Goal: Task Accomplishment & Management: Use online tool/utility

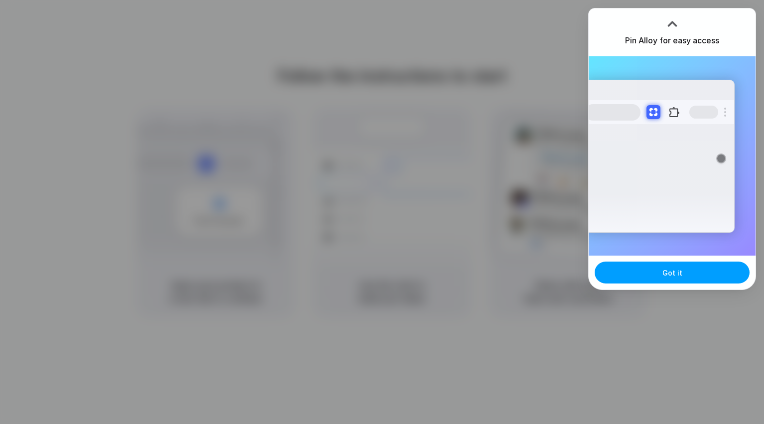
click at [665, 275] on span "Got it" at bounding box center [672, 272] width 20 height 10
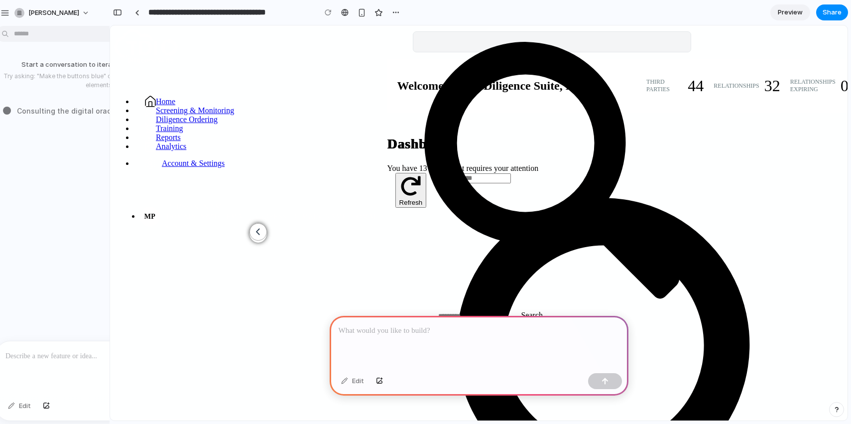
click at [77, 299] on div "Start a conversation to iterate on your prototype! Try asking: "Make the button…" at bounding box center [100, 185] width 218 height 311
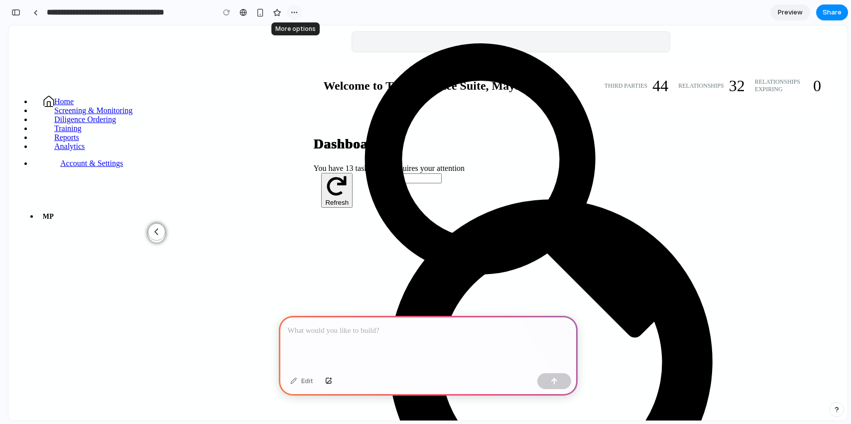
click at [293, 12] on div "button" at bounding box center [294, 12] width 8 height 8
click at [258, 39] on div "Duplicate Delete" at bounding box center [425, 212] width 851 height 424
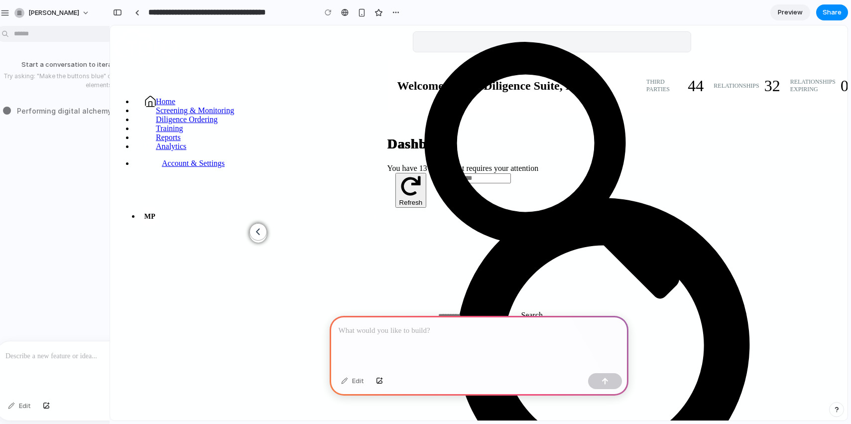
click at [6, 12] on div at bounding box center [4, 212] width 9 height 424
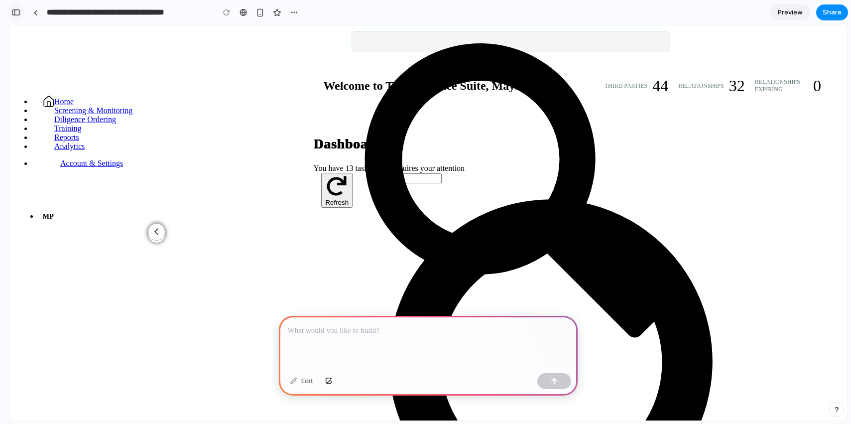
click at [18, 13] on div "button" at bounding box center [15, 12] width 9 height 7
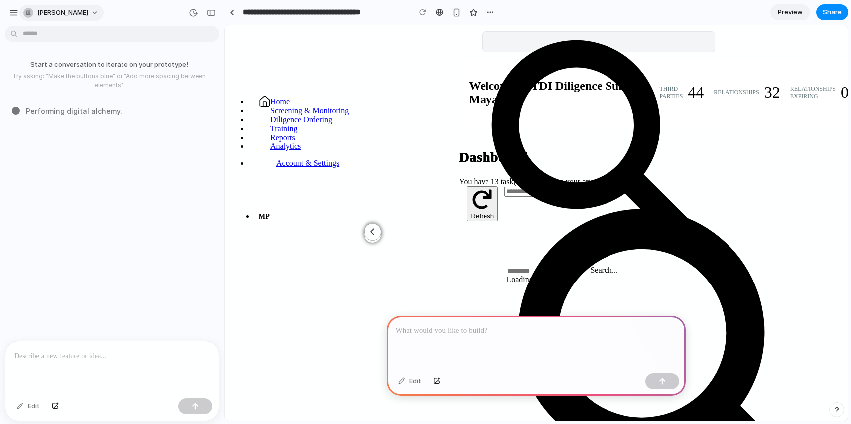
click at [46, 11] on span "[PERSON_NAME]" at bounding box center [62, 13] width 51 height 10
click at [46, 11] on div "Settings Invite members Change theme Sign out" at bounding box center [425, 212] width 851 height 424
click at [97, 364] on div at bounding box center [111, 367] width 213 height 53
click at [469, 341] on div at bounding box center [536, 342] width 299 height 53
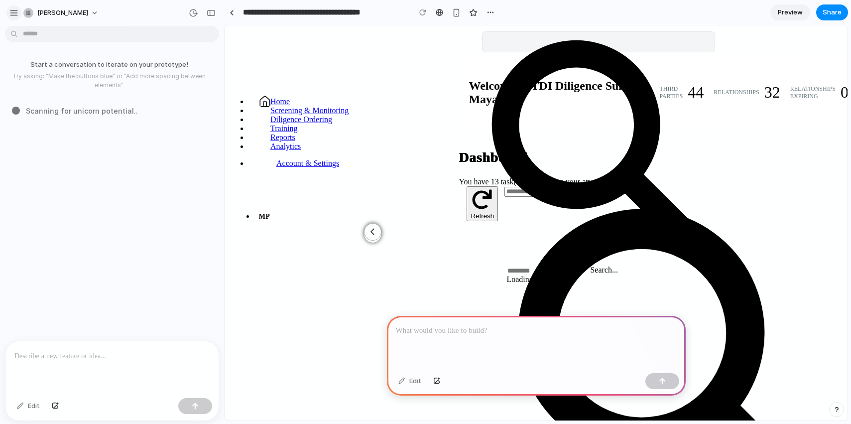
click at [12, 12] on div "button" at bounding box center [13, 12] width 9 height 9
click at [211, 15] on div "button" at bounding box center [211, 12] width 9 height 7
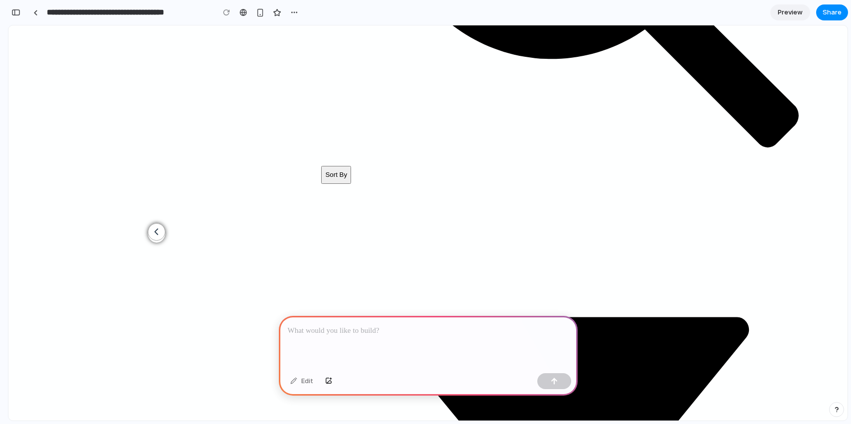
scroll to position [448, 0]
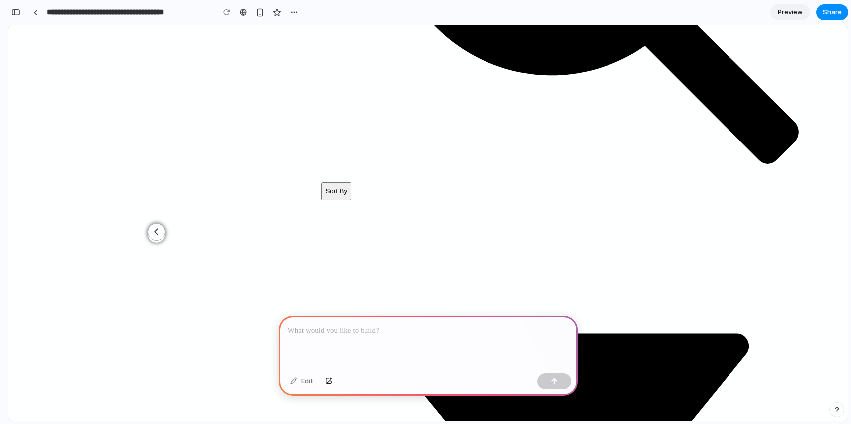
click at [305, 329] on p at bounding box center [428, 331] width 281 height 12
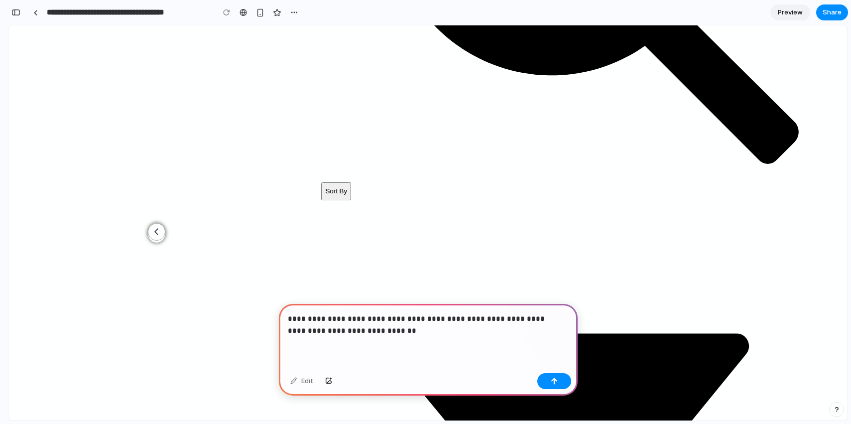
click at [542, 314] on p "**********" at bounding box center [426, 325] width 277 height 24
click at [393, 327] on p "**********" at bounding box center [426, 325] width 277 height 24
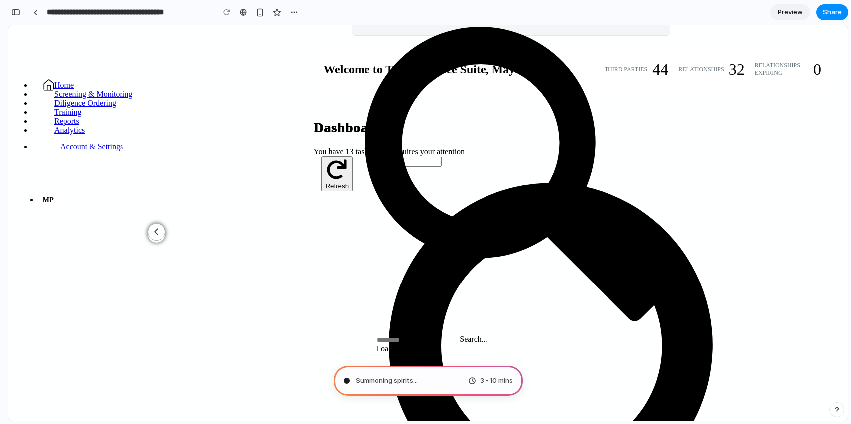
scroll to position [0, 0]
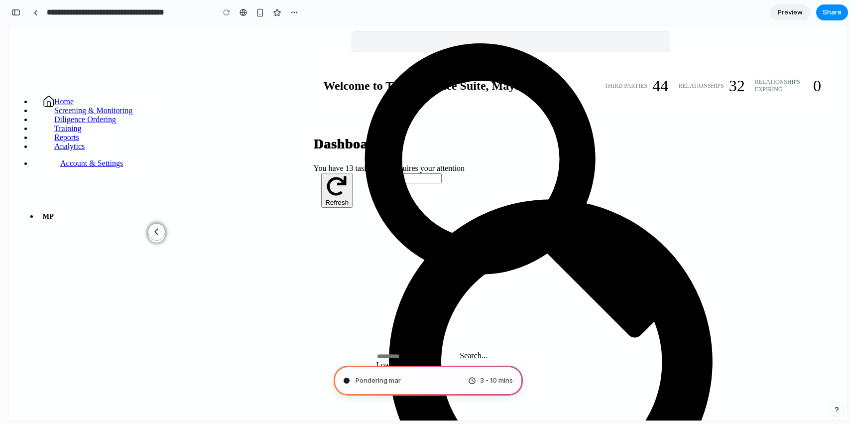
drag, startPoint x: 343, startPoint y: 202, endPoint x: 322, endPoint y: 181, distance: 29.6
click at [322, 173] on lightning-layout-item "You have 13 task(s) that requires your attention" at bounding box center [564, 168] width 503 height 9
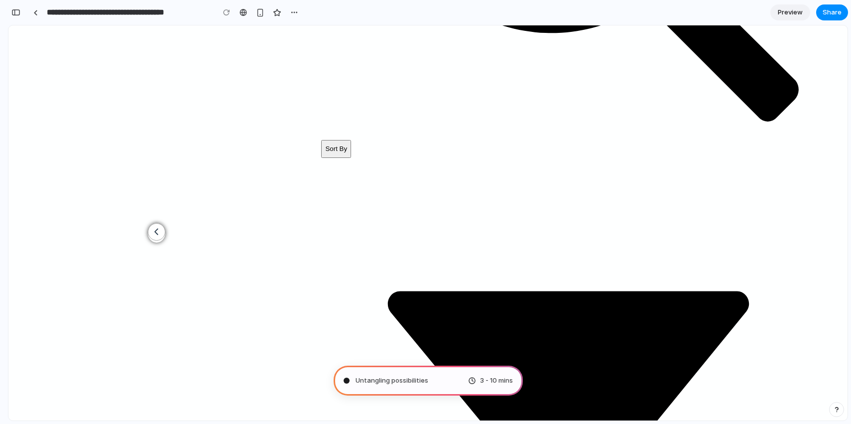
scroll to position [498, 0]
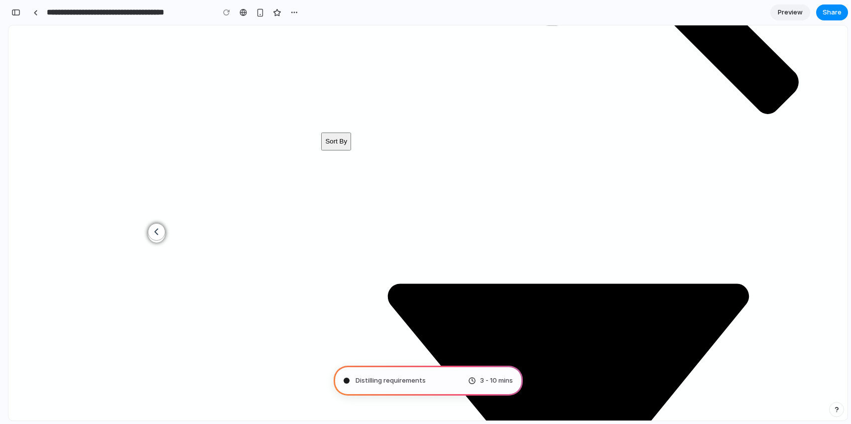
type input "**********"
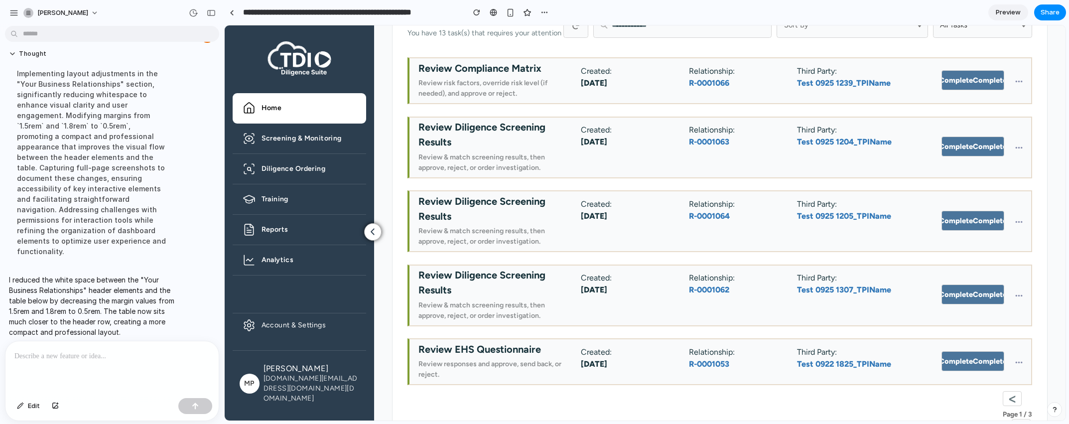
scroll to position [0, 0]
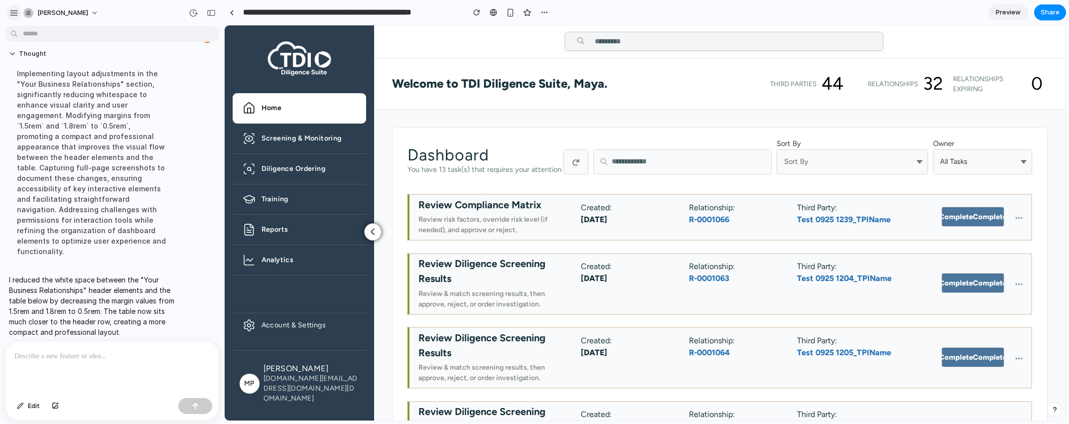
click at [17, 13] on div "button" at bounding box center [13, 12] width 9 height 9
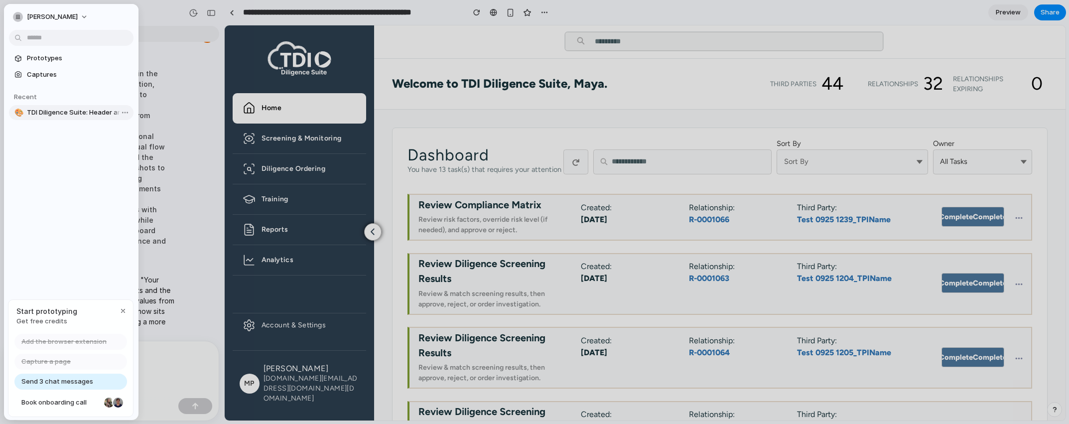
click at [81, 111] on span "TDI Diligence Suite: Header and Table Spacing Adjustment" at bounding box center [78, 113] width 103 height 10
click at [121, 112] on body "[PERSON_NAME]-m Reduce the white space between "Your Business Relationships" he…" at bounding box center [534, 212] width 1069 height 424
click at [128, 164] on span "Delete" at bounding box center [136, 165] width 21 height 10
